Goal: Information Seeking & Learning: Learn about a topic

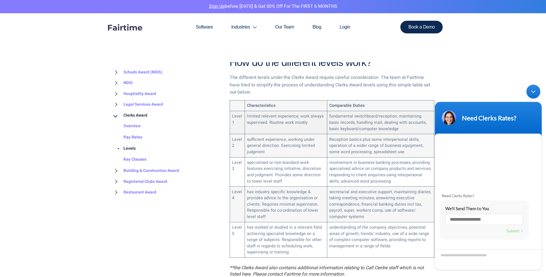
click at [247, 111] on td "limited relevant experience, work always supervised. Routine work mostly" at bounding box center [286, 122] width 82 height 23
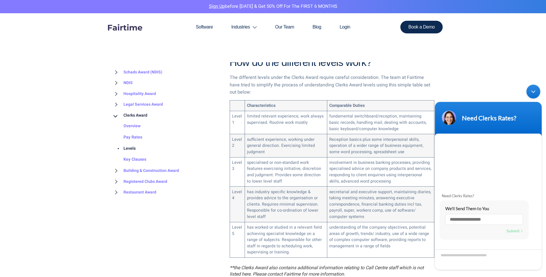
click at [533, 91] on div "Minimize live chat window" at bounding box center [533, 92] width 14 height 14
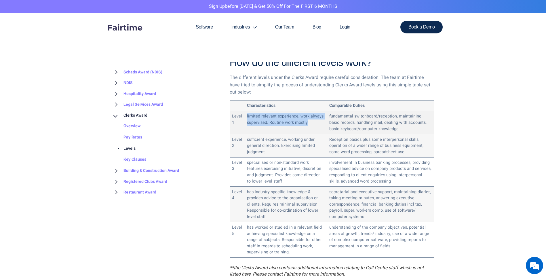
drag, startPoint x: 247, startPoint y: 108, endPoint x: 308, endPoint y: 117, distance: 62.0
click at [308, 117] on td "limited relevant experience, work always supervised. Routine work mostly" at bounding box center [286, 122] width 82 height 23
drag, startPoint x: 308, startPoint y: 117, endPoint x: 287, endPoint y: 116, distance: 21.0
copy td "limited relevant experience, work always supervised. Routine work mostly"
click at [288, 115] on td "limited relevant experience, work always supervised. Routine work mostly" at bounding box center [286, 122] width 82 height 23
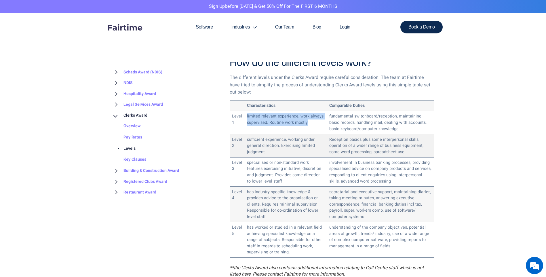
click at [368, 139] on td "Reception basics plus some interpersonal skills, operation of a wider range of …" at bounding box center [380, 145] width 107 height 23
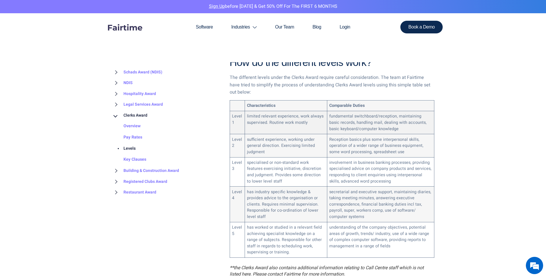
click at [333, 111] on td "fundamental switchboard/reception, maintaining basic records, handling mail, de…" at bounding box center [380, 122] width 107 height 23
drag, startPoint x: 333, startPoint y: 111, endPoint x: 359, endPoint y: 123, distance: 28.3
click at [359, 123] on td "fundamental switchboard/reception, maintaining basic records, handling mail, de…" at bounding box center [380, 122] width 107 height 23
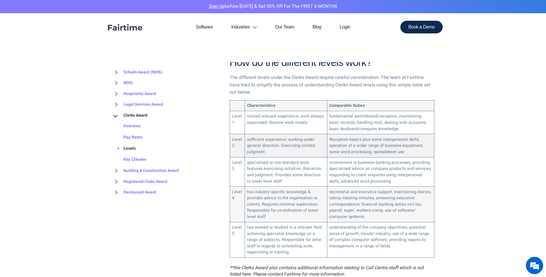
click at [360, 142] on td "Reception basics plus some interpersonal skills, operation of a wider range of …" at bounding box center [380, 145] width 107 height 23
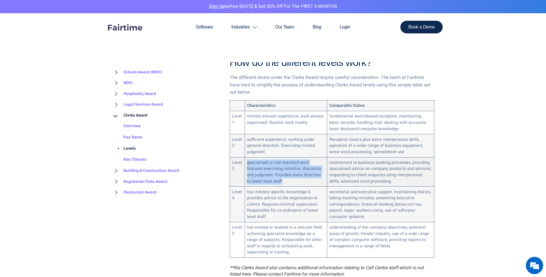
drag, startPoint x: 247, startPoint y: 155, endPoint x: 282, endPoint y: 179, distance: 42.0
click at [282, 179] on td "specialised or non-standard work features exercising initiative, discretion and…" at bounding box center [286, 171] width 82 height 29
click at [281, 178] on td "specialised or non-standard work features exercising initiative, discretion and…" at bounding box center [286, 171] width 82 height 29
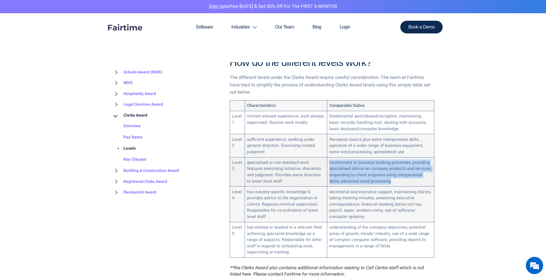
drag, startPoint x: 326, startPoint y: 156, endPoint x: 402, endPoint y: 174, distance: 77.8
click at [402, 174] on td "involvement in business banking processes, providing specialised advice on comp…" at bounding box center [380, 171] width 107 height 29
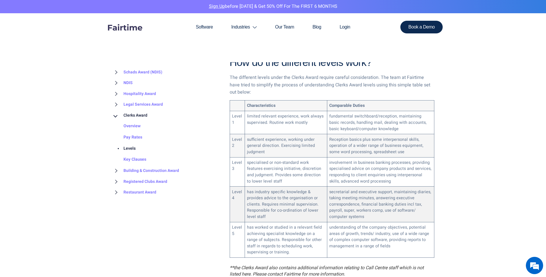
drag, startPoint x: 402, startPoint y: 174, endPoint x: 390, endPoint y: 191, distance: 20.7
click at [390, 191] on td "secretarial and executive support, maintaining diaries, taking meeting minutes,…" at bounding box center [380, 203] width 107 height 35
drag, startPoint x: 332, startPoint y: 131, endPoint x: 407, endPoint y: 146, distance: 75.8
click at [407, 146] on td "Reception basics plus some interpersonal skills, operation of a wider range of …" at bounding box center [380, 145] width 107 height 23
drag, startPoint x: 407, startPoint y: 146, endPoint x: 319, endPoint y: 138, distance: 87.8
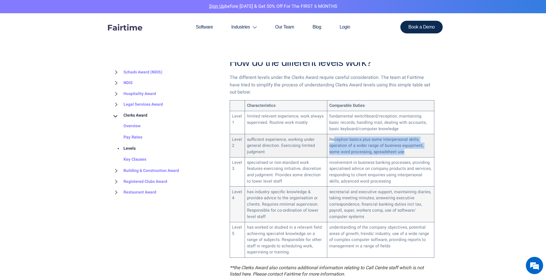
click at [385, 145] on td "Reception basics plus some interpersonal skills, operation of a wider range of …" at bounding box center [380, 145] width 107 height 23
drag, startPoint x: 241, startPoint y: 133, endPoint x: 424, endPoint y: 146, distance: 183.7
click at [424, 146] on tr "Level 2 sufficient experience, working under general direction. Exercising limi…" at bounding box center [332, 145] width 204 height 23
click at [343, 138] on td "Reception basics plus some interpersonal skills, operation of a wider range of …" at bounding box center [380, 145] width 107 height 23
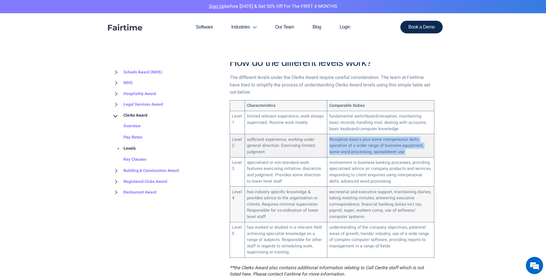
click at [343, 138] on td "Reception basics plus some interpersonal skills, operation of a wider range of …" at bounding box center [380, 145] width 107 height 23
drag, startPoint x: 343, startPoint y: 138, endPoint x: 303, endPoint y: 134, distance: 40.4
click at [303, 134] on td "sufficient experience, working under general direction. Exercising limited judg…" at bounding box center [286, 145] width 82 height 23
drag, startPoint x: 233, startPoint y: 132, endPoint x: 406, endPoint y: 144, distance: 173.9
click at [406, 144] on tr "Level 2 sufficient experience, working under general direction. Exercising limi…" at bounding box center [332, 145] width 204 height 23
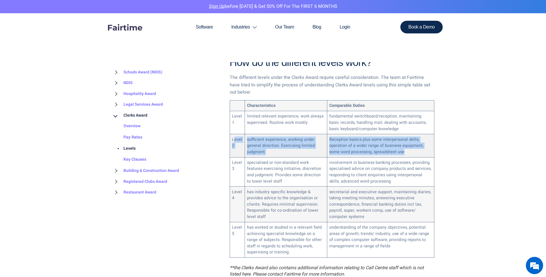
drag, startPoint x: 406, startPoint y: 144, endPoint x: 368, endPoint y: 138, distance: 38.9
click at [368, 139] on td "Reception basics plus some interpersonal skills, operation of a wider range of …" at bounding box center [380, 145] width 107 height 23
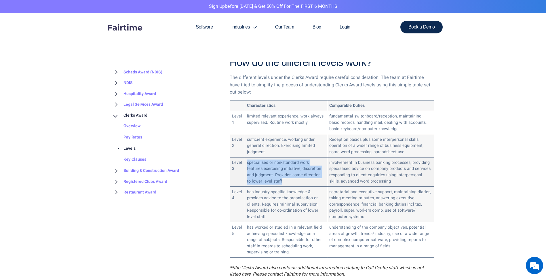
drag, startPoint x: 247, startPoint y: 156, endPoint x: 297, endPoint y: 174, distance: 53.5
click at [297, 174] on td "specialised or non-standard work features exercising initiative, discretion and…" at bounding box center [286, 171] width 82 height 29
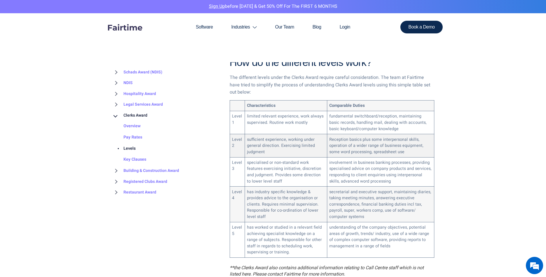
drag, startPoint x: 297, startPoint y: 174, endPoint x: 261, endPoint y: 144, distance: 46.7
click at [263, 145] on td "sufficient experience, working under general direction. Exercising limited judg…" at bounding box center [286, 145] width 82 height 23
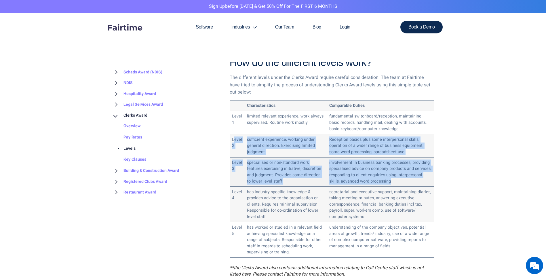
drag, startPoint x: 234, startPoint y: 132, endPoint x: 406, endPoint y: 175, distance: 177.4
click at [406, 175] on tbody "Characteristics Comparable Duties Level 1 limited relevant experience, work alw…" at bounding box center [332, 178] width 204 height 157
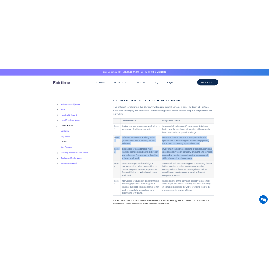
scroll to position [302, 0]
